Goal: Task Accomplishment & Management: Use online tool/utility

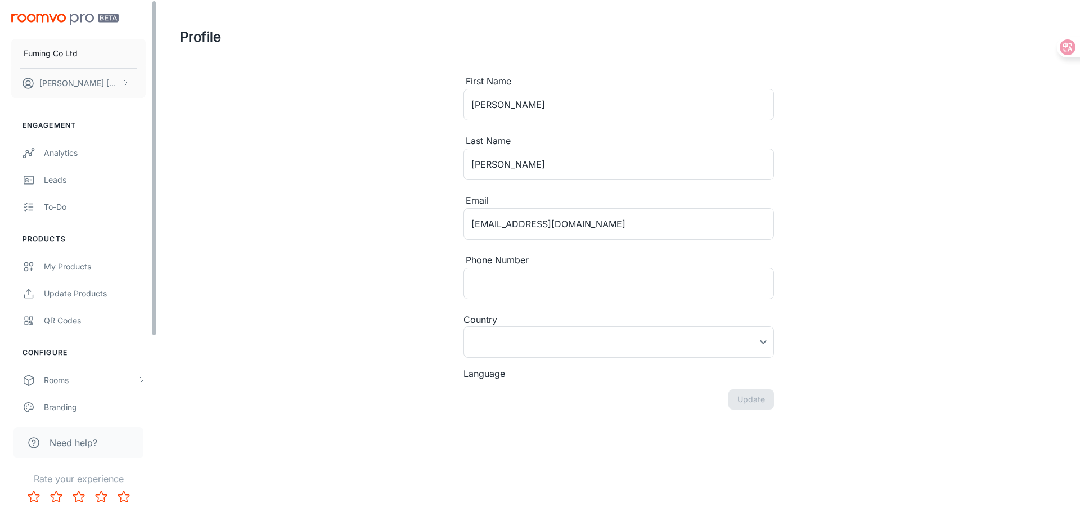
type input "[GEOGRAPHIC_DATA]"
click at [88, 264] on div "My Products" at bounding box center [95, 267] width 102 height 12
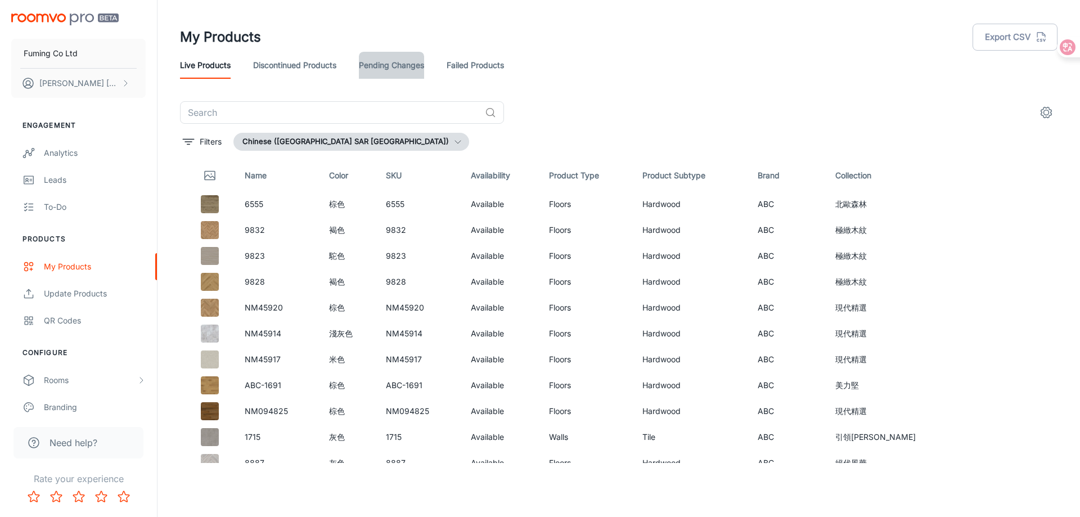
click at [394, 60] on link "Pending Changes" at bounding box center [391, 65] width 65 height 27
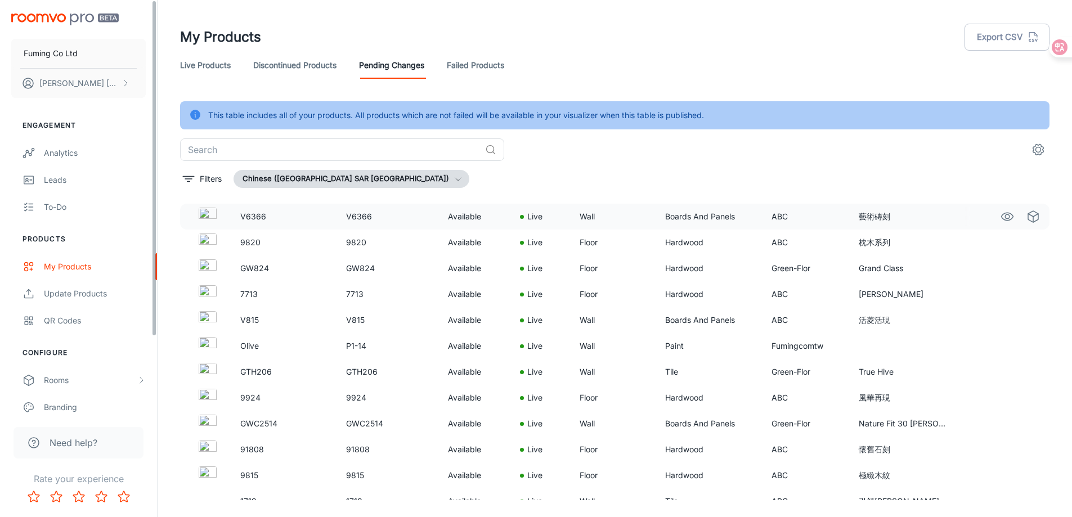
scroll to position [187, 0]
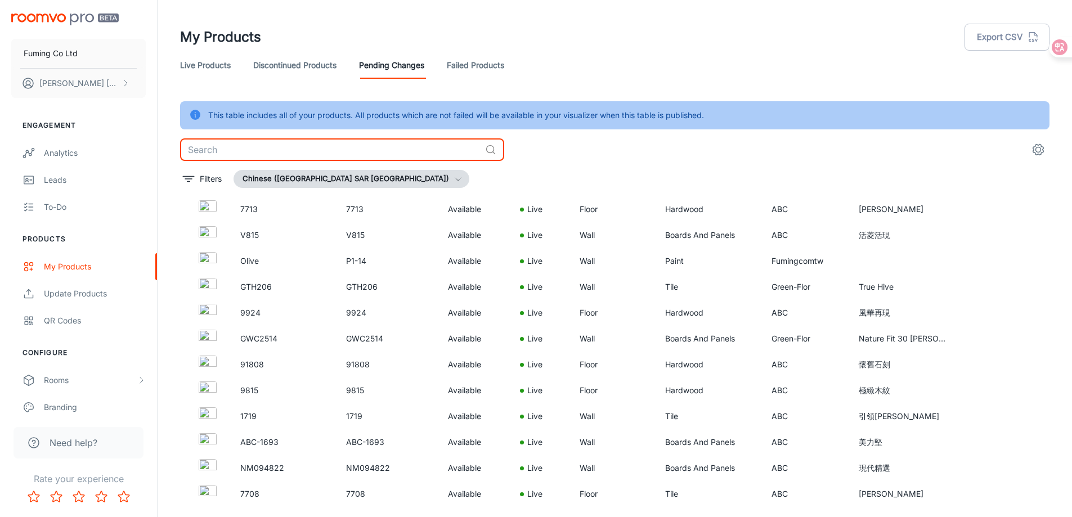
click at [325, 140] on input "text" at bounding box center [330, 149] width 301 height 23
paste input "Stylish Grid"
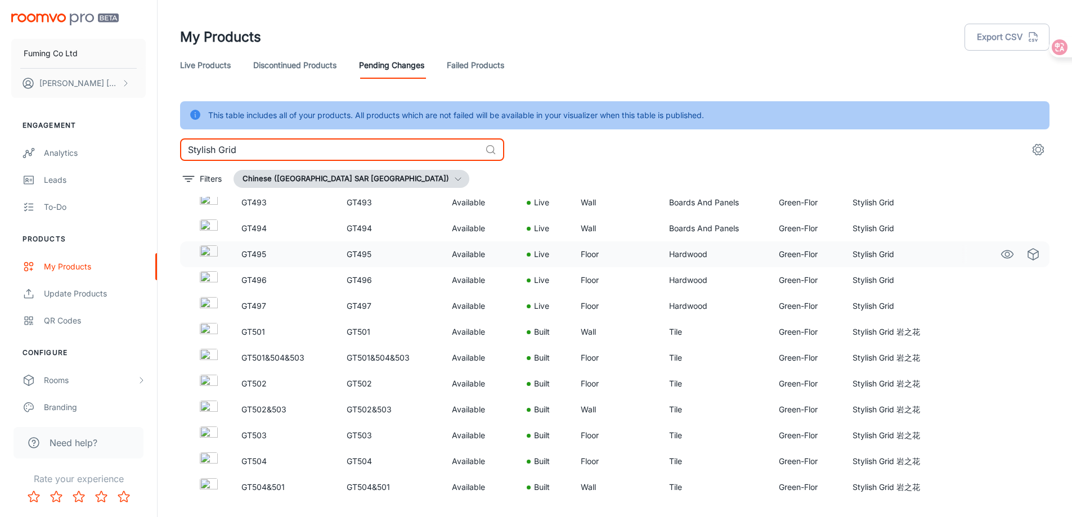
scroll to position [28, 0]
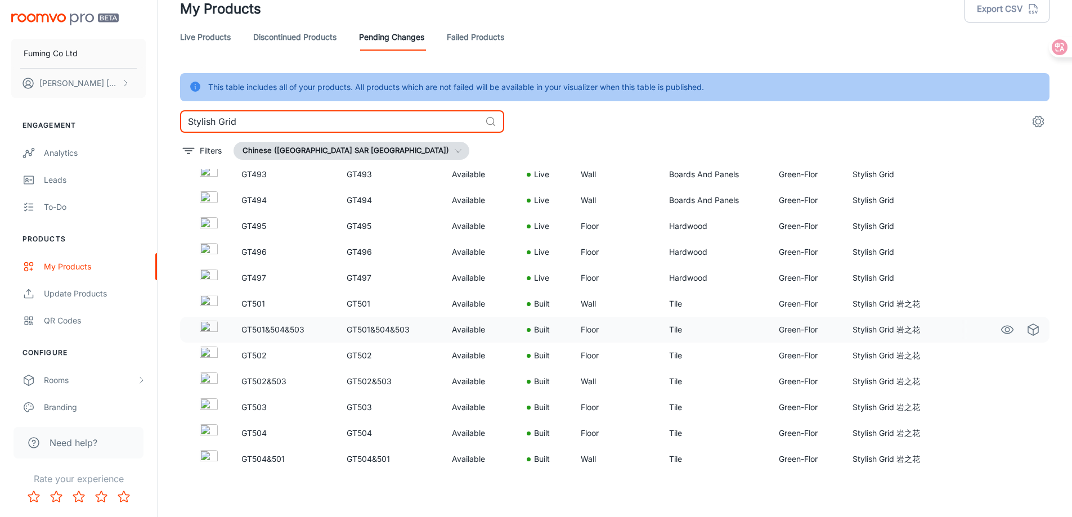
type input "Stylish Grid"
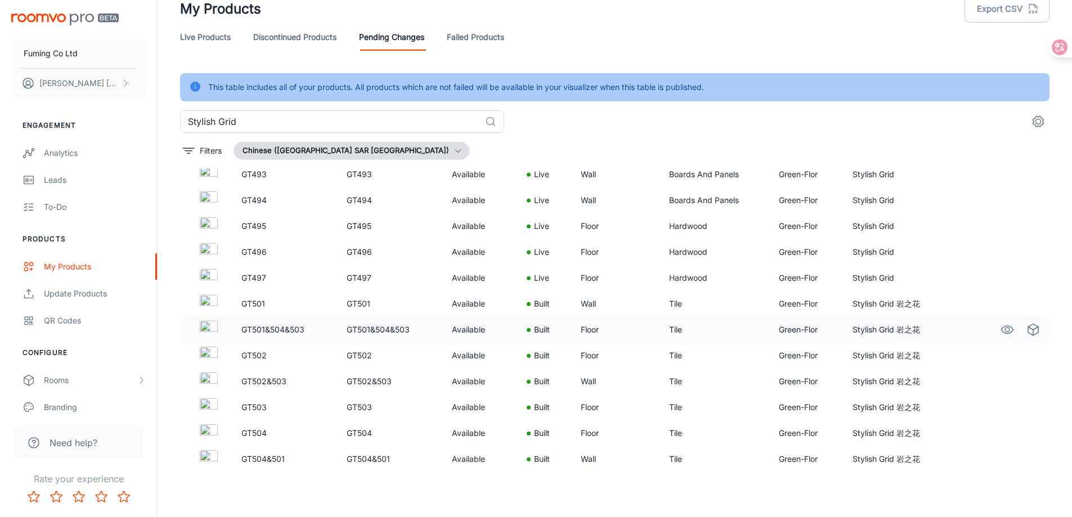
click at [209, 330] on img at bounding box center [209, 330] width 18 height 18
click at [207, 333] on img at bounding box center [209, 330] width 18 height 18
click at [263, 328] on p "GT501&504&503" at bounding box center [284, 330] width 87 height 12
click at [207, 383] on img at bounding box center [209, 382] width 18 height 18
click at [207, 335] on img at bounding box center [209, 330] width 18 height 18
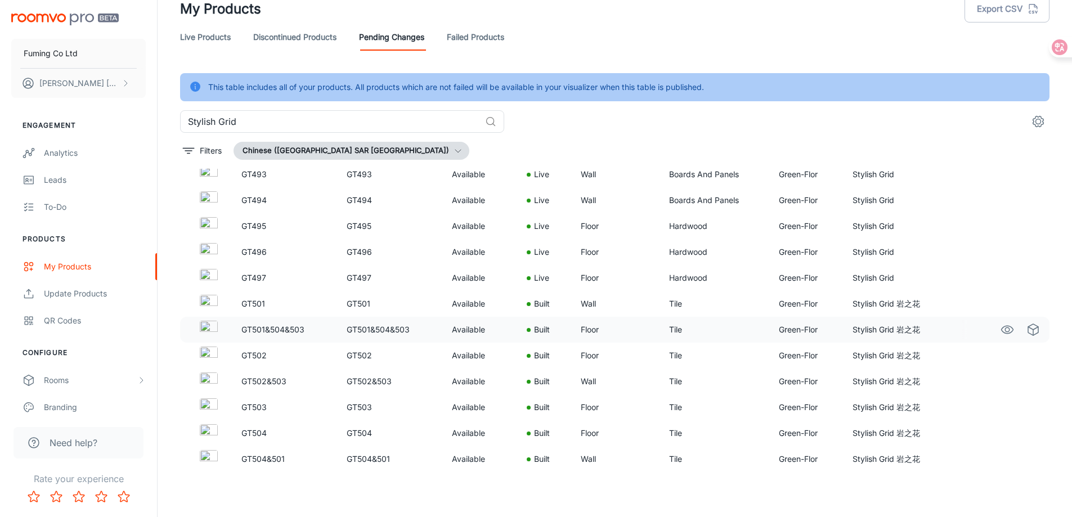
click at [208, 333] on img at bounding box center [209, 330] width 18 height 18
click at [207, 379] on img at bounding box center [209, 382] width 18 height 18
click at [207, 353] on img at bounding box center [209, 356] width 18 height 18
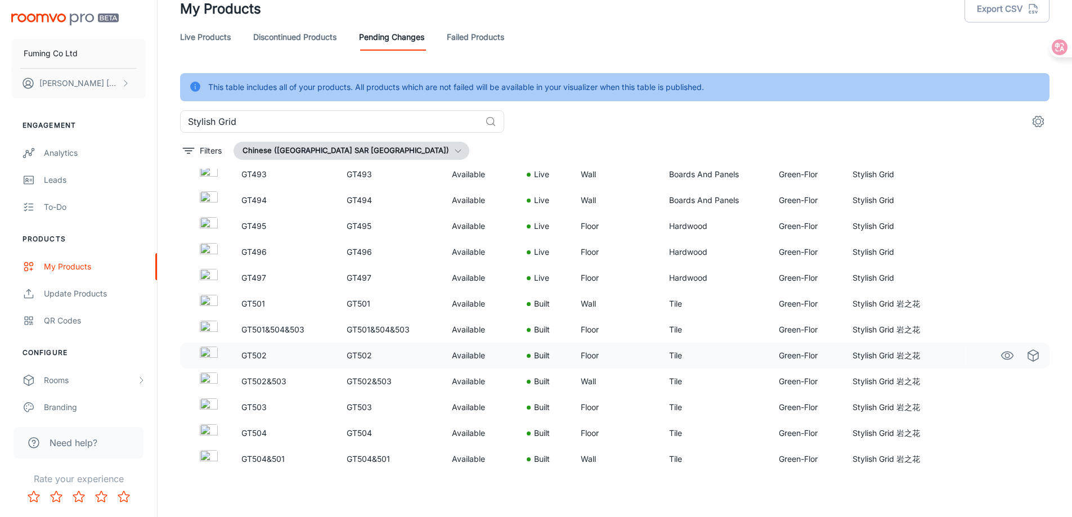
click at [207, 353] on img at bounding box center [209, 356] width 18 height 18
click at [204, 382] on img at bounding box center [209, 382] width 18 height 18
click at [208, 330] on img at bounding box center [209, 330] width 18 height 18
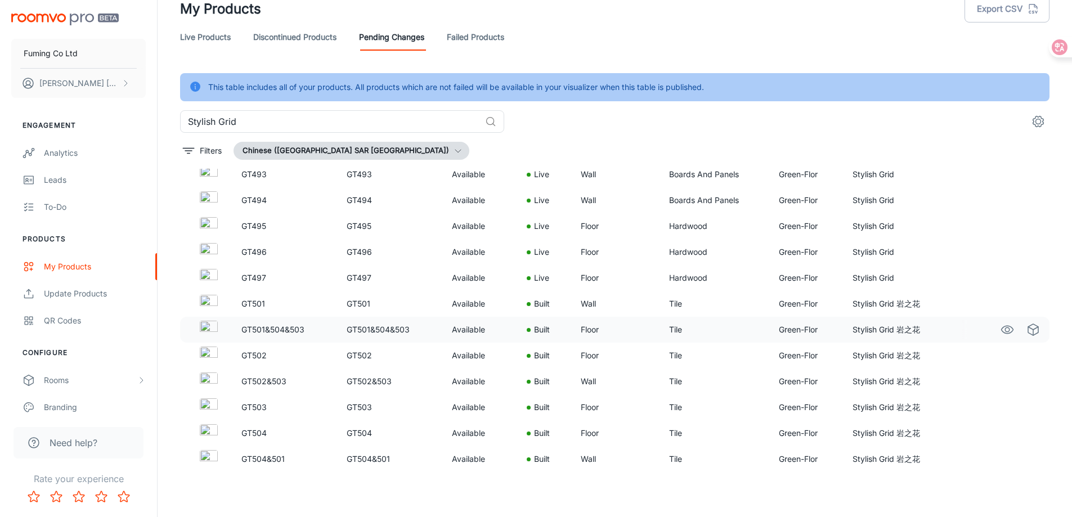
click at [208, 330] on img at bounding box center [209, 330] width 18 height 18
click at [210, 330] on img at bounding box center [209, 330] width 18 height 18
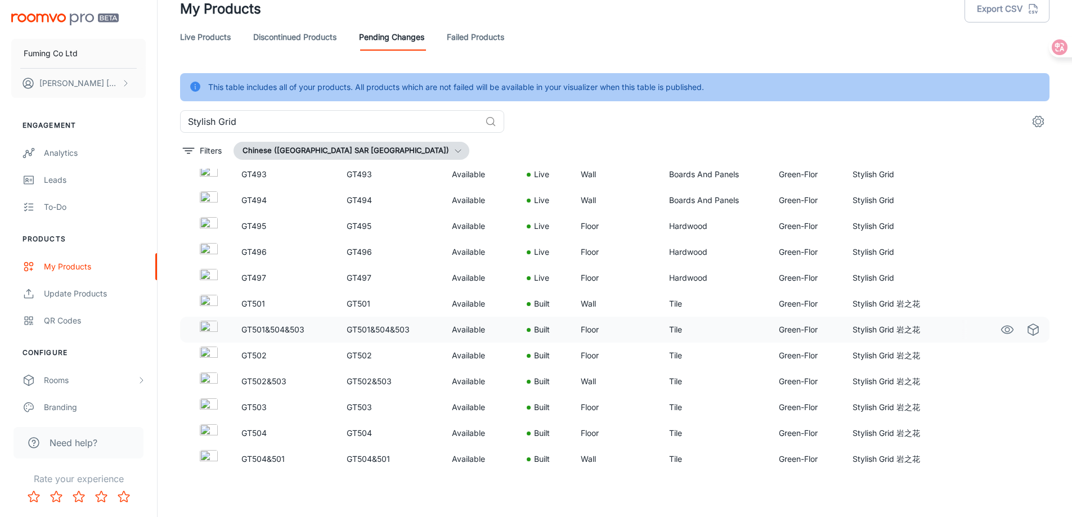
click at [210, 330] on img at bounding box center [209, 330] width 18 height 18
click at [1028, 324] on icon "See in Virtual Samples" at bounding box center [1033, 329] width 10 height 11
click at [1002, 326] on icon "See in Visualizer" at bounding box center [1008, 330] width 12 height 8
click at [1002, 380] on icon "See in Visualizer" at bounding box center [1008, 382] width 12 height 8
click at [1005, 382] on circle "See in Visualizer" at bounding box center [1007, 381] width 5 height 5
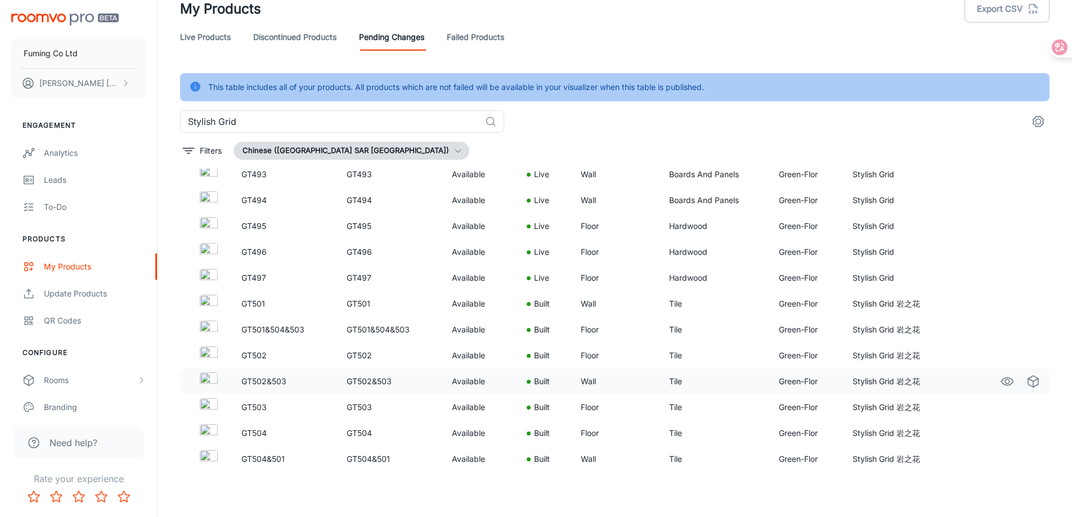
click at [1005, 380] on circle "See in Visualizer" at bounding box center [1007, 381] width 5 height 5
click at [1001, 462] on icon "See in Visualizer" at bounding box center [1008, 459] width 14 height 14
click at [1001, 460] on icon "See in Visualizer" at bounding box center [1008, 459] width 14 height 14
click at [1001, 329] on icon "See in Visualizer" at bounding box center [1008, 330] width 14 height 14
